Goal: Navigation & Orientation: Find specific page/section

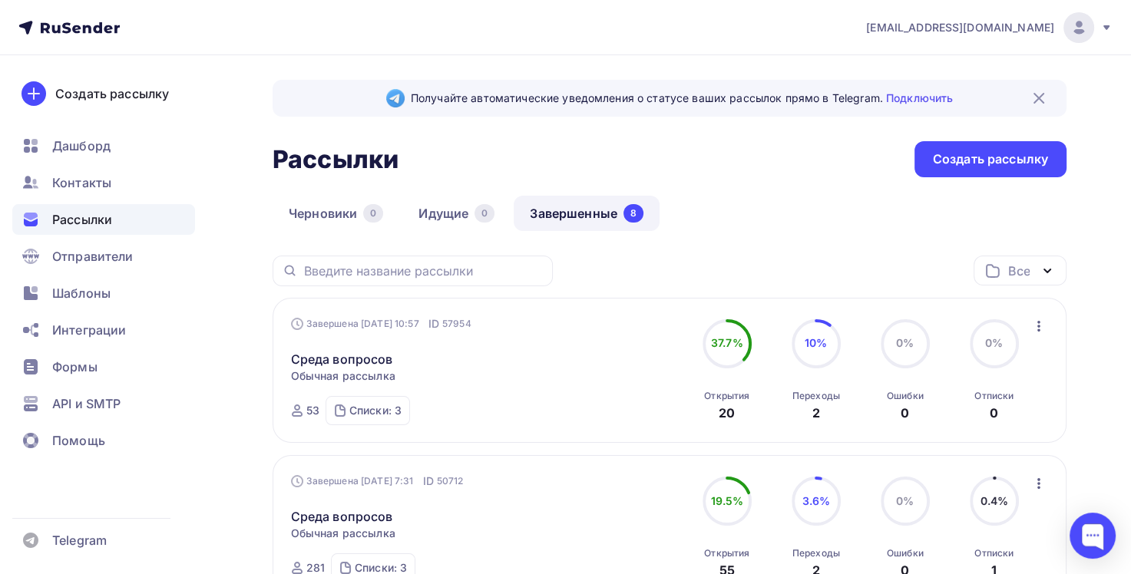
click at [91, 217] on span "Рассылки" at bounding box center [82, 219] width 60 height 18
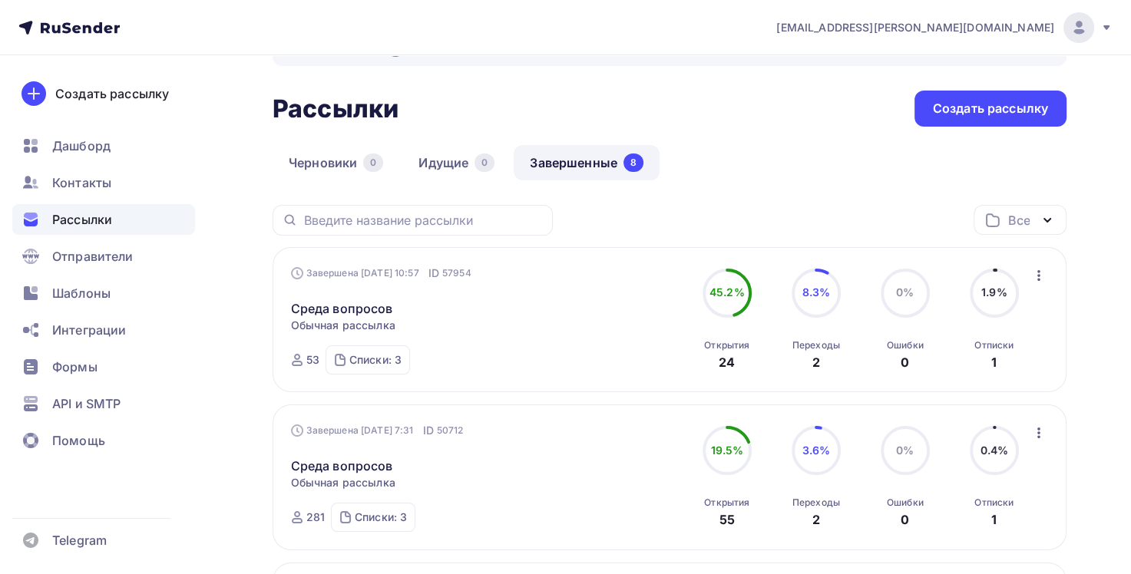
scroll to position [77, 0]
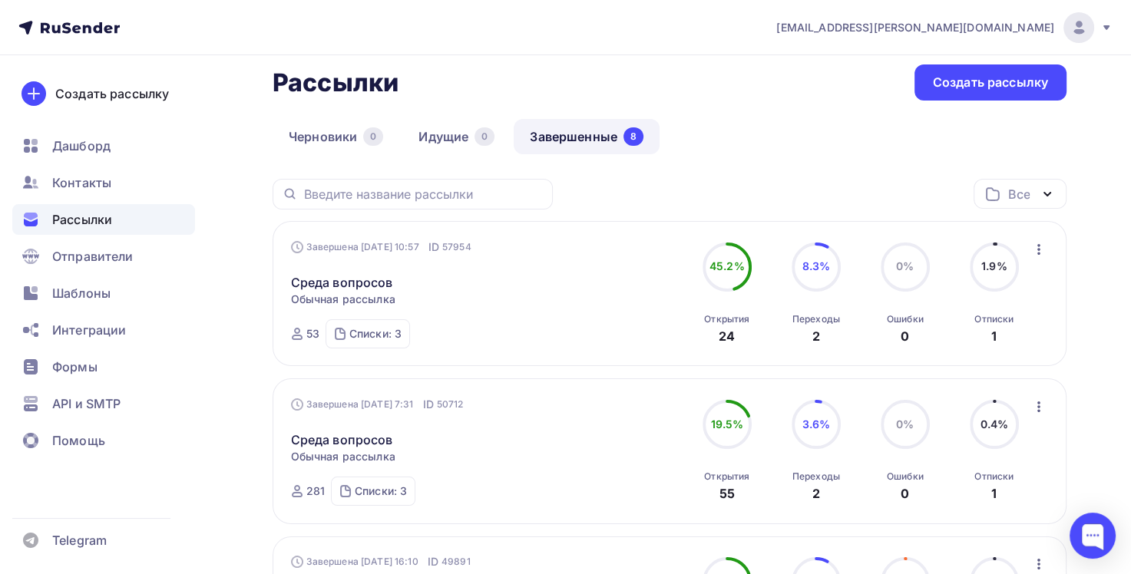
click at [586, 137] on link "Завершенные 8" at bounding box center [587, 136] width 146 height 35
click at [93, 189] on span "Контакты" at bounding box center [81, 183] width 59 height 18
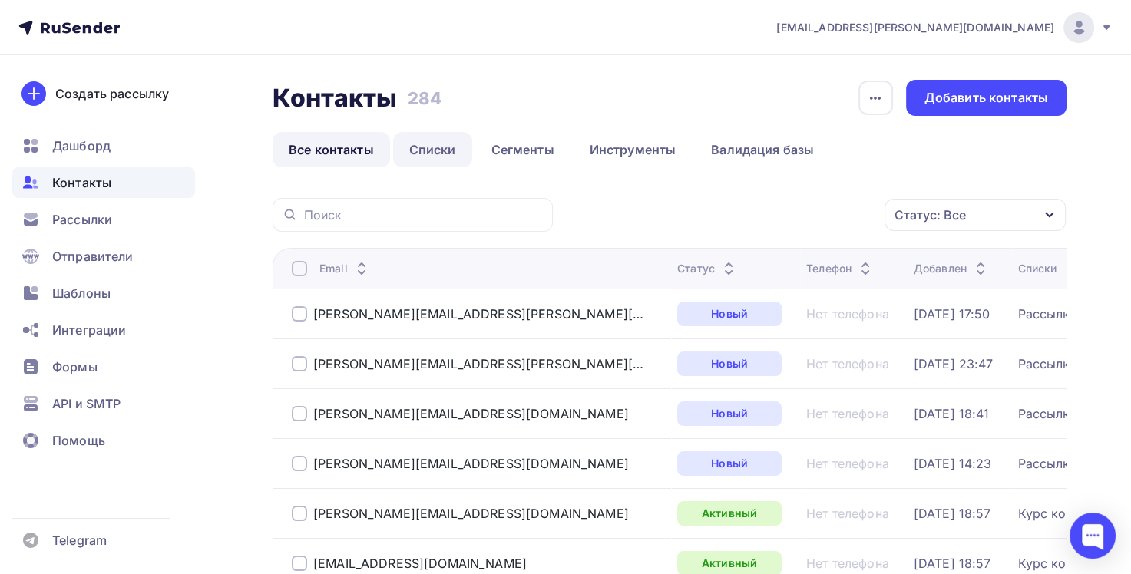
click at [435, 147] on link "Списки" at bounding box center [432, 149] width 79 height 35
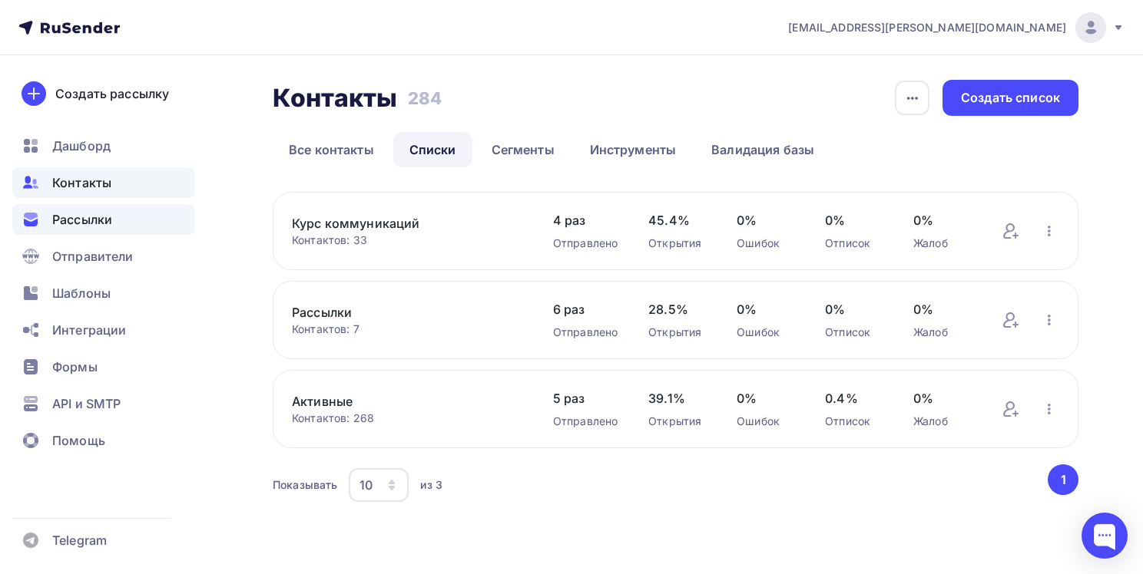
click at [96, 219] on span "Рассылки" at bounding box center [82, 219] width 60 height 18
